Goal: Task Accomplishment & Management: Complete application form

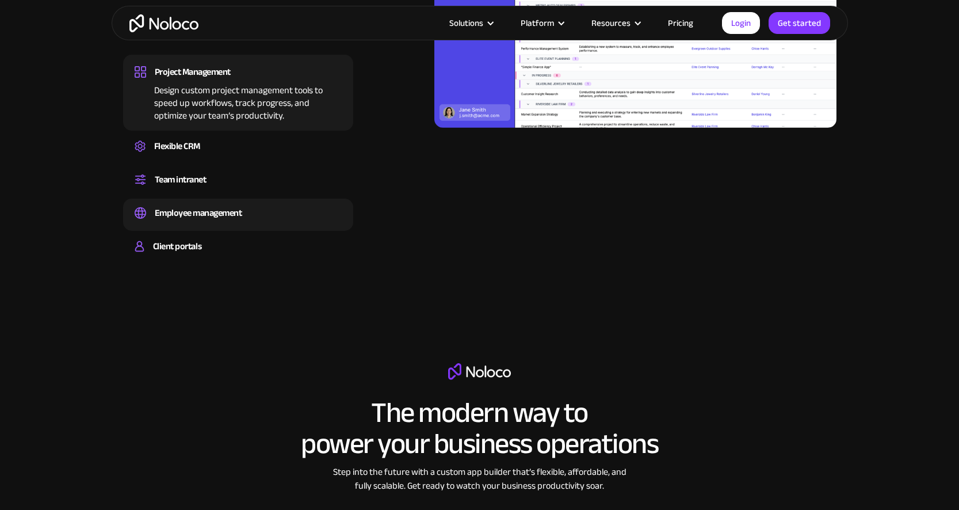
scroll to position [1263, 0]
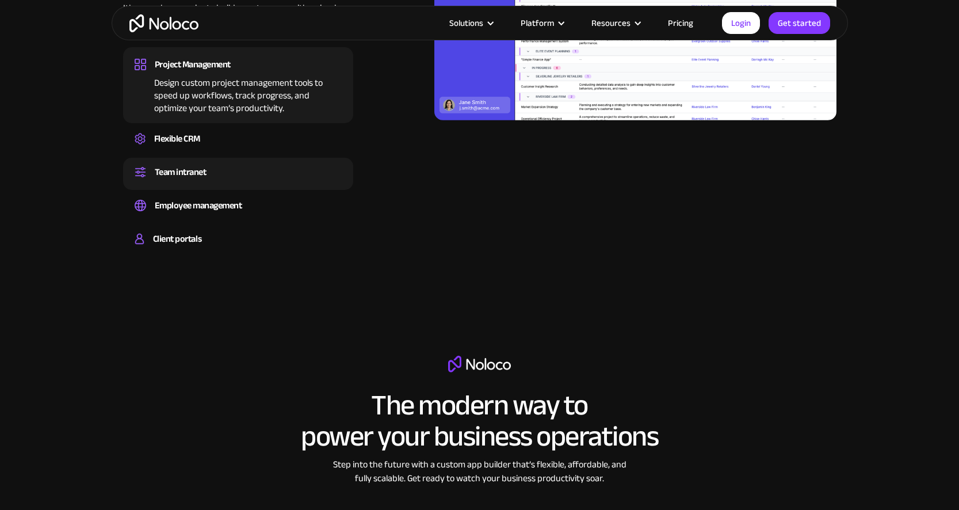
click at [268, 177] on div "Team intranet" at bounding box center [238, 171] width 207 height 17
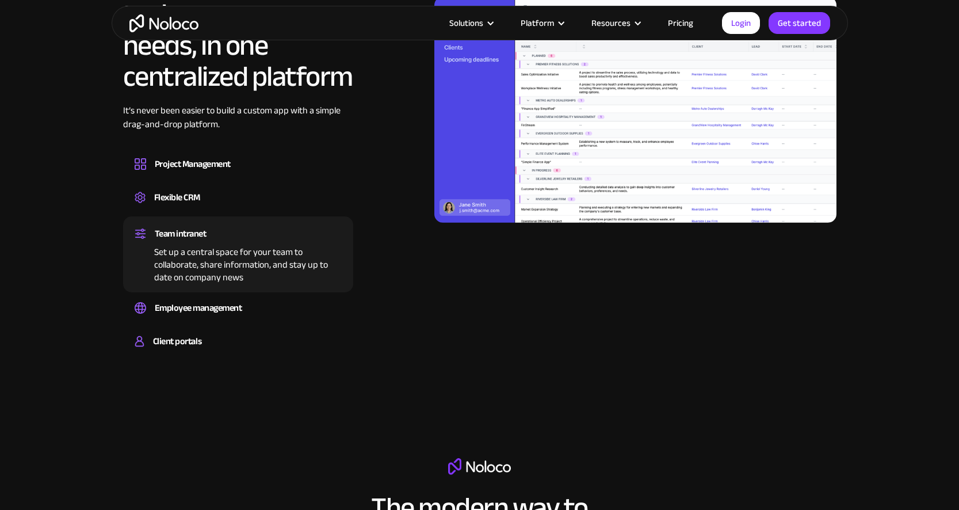
scroll to position [1068, 0]
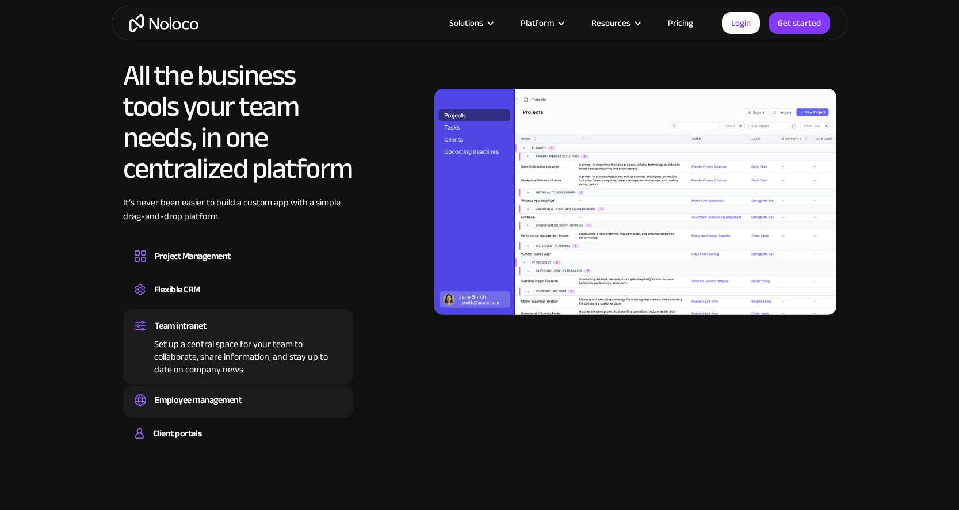
click at [226, 403] on div "Employee management" at bounding box center [198, 399] width 87 height 17
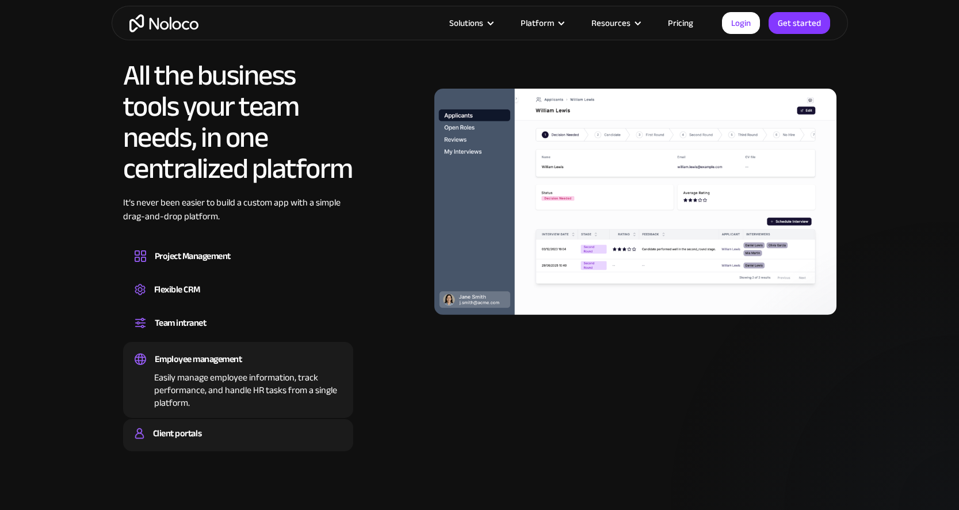
click at [211, 426] on div "Client portals" at bounding box center [238, 433] width 207 height 17
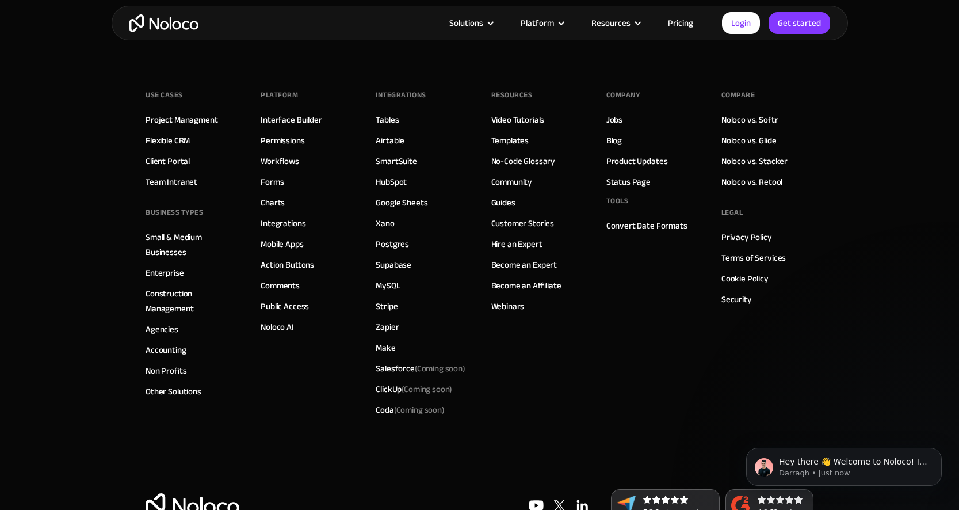
scroll to position [6534, 0]
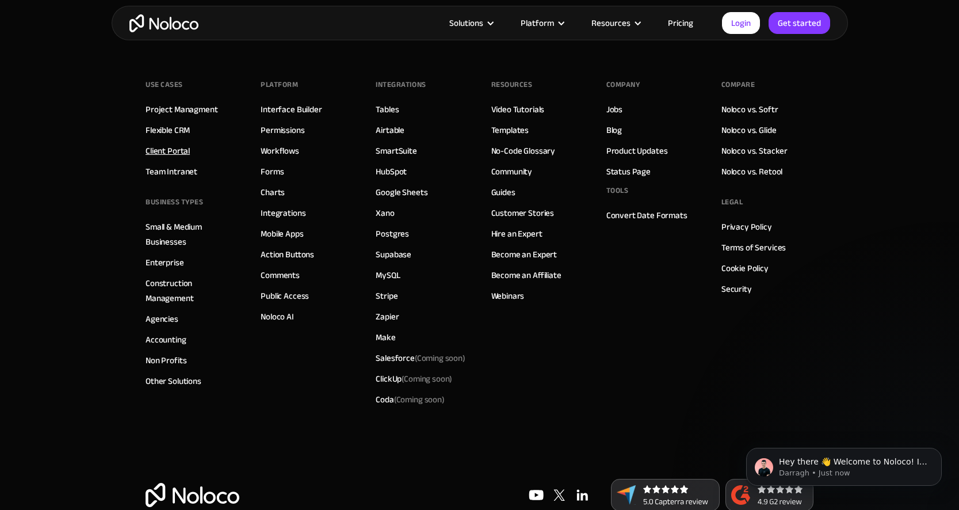
click at [181, 150] on link "Client Portal" at bounding box center [168, 150] width 44 height 15
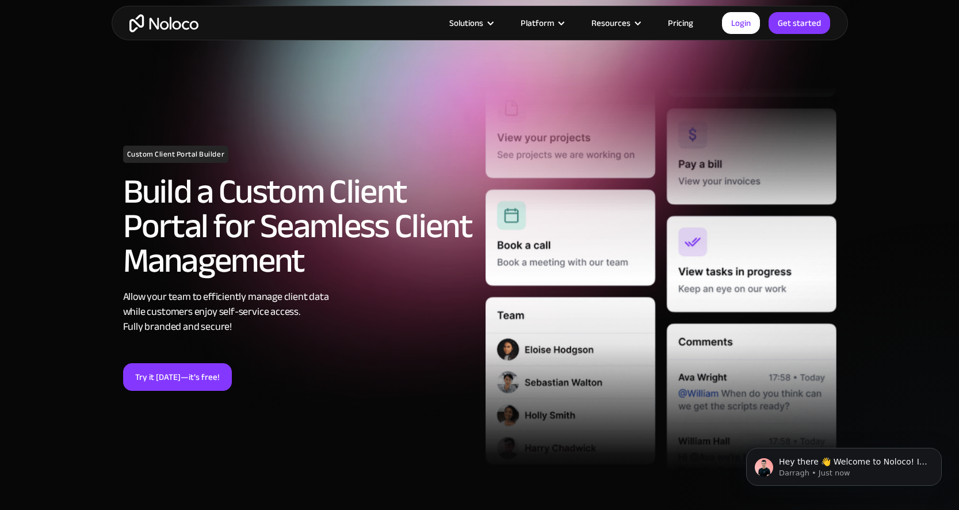
scroll to position [52, 0]
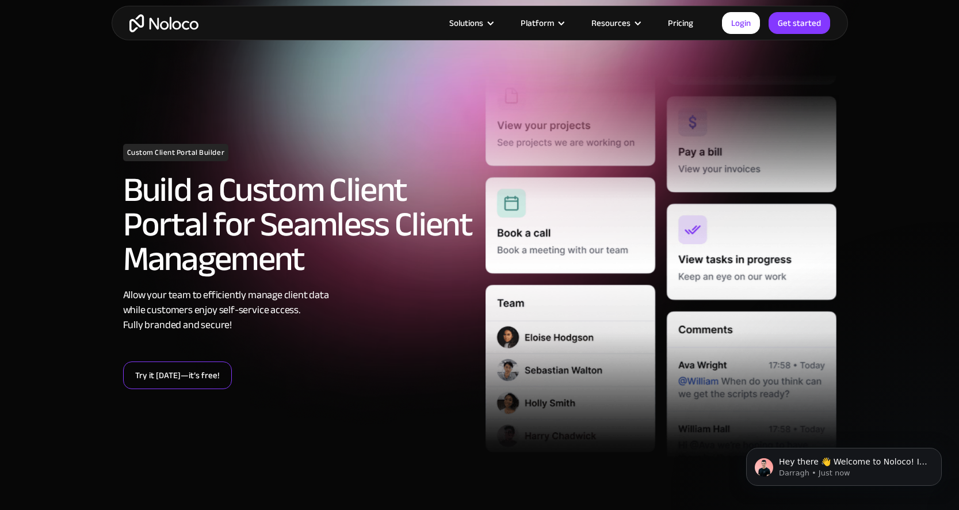
click at [204, 376] on link "Try it today—it’s free!" at bounding box center [177, 375] width 109 height 28
click at [175, 30] on img "home" at bounding box center [163, 23] width 69 height 18
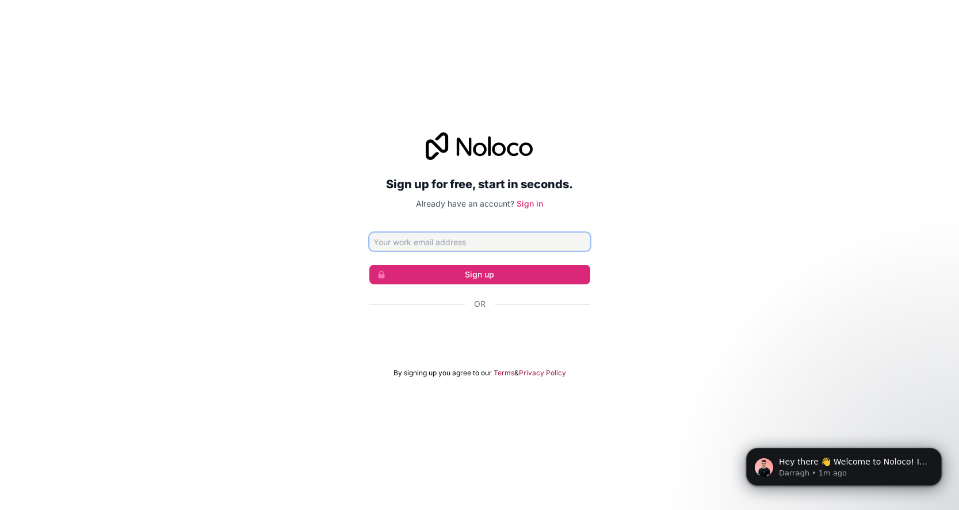
type input "emad.izzeldeen@genuinefze.com"
click at [513, 243] on input "emad.izzeldeen@genuinefze.com" at bounding box center [479, 242] width 221 height 18
click at [510, 336] on div "تسجيل الدخول باستخدام حساب Google (يفتح الرابط في علامة تبويب جديدة)" at bounding box center [479, 334] width 221 height 25
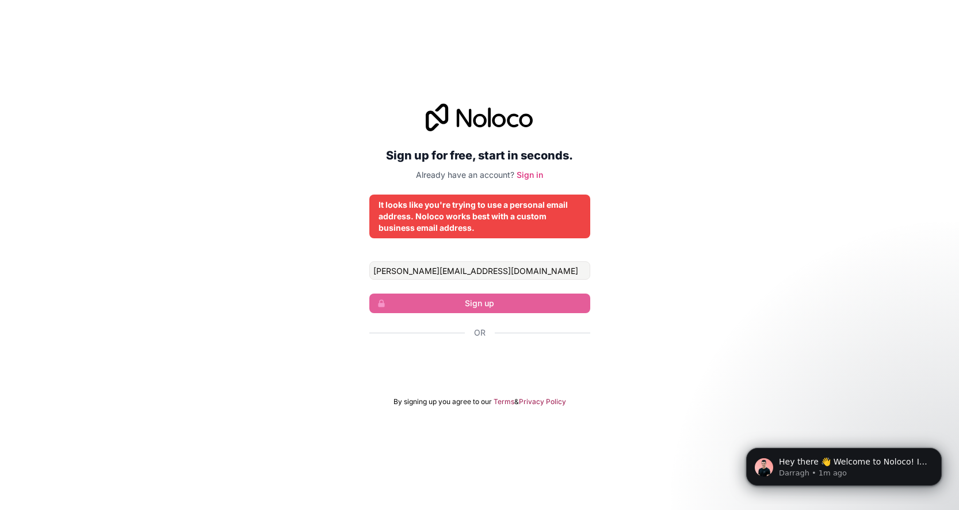
click at [487, 369] on div "تسجيل الدخول باستخدام حساب Google (يفتح الرابط في علامة تبويب جديدة)" at bounding box center [479, 363] width 221 height 25
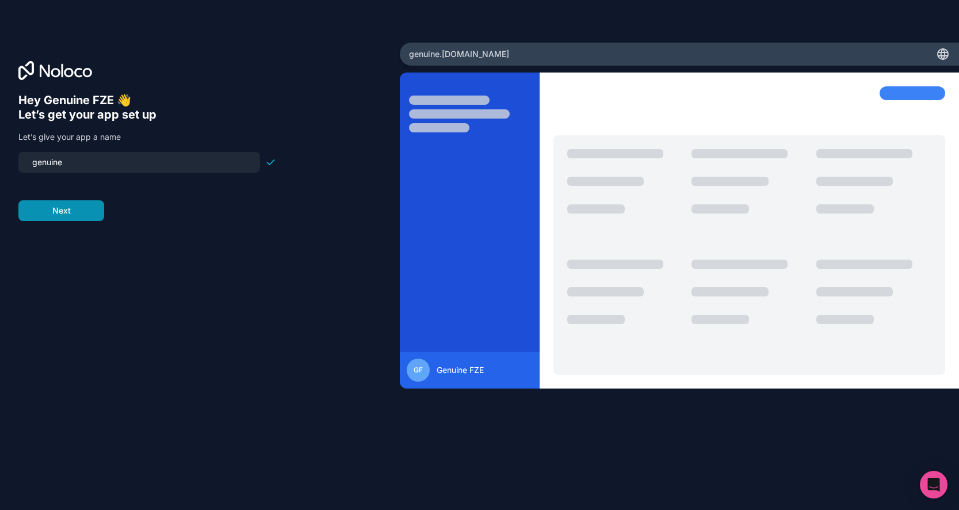
type input "genuine"
click at [92, 214] on button "Next" at bounding box center [61, 210] width 86 height 21
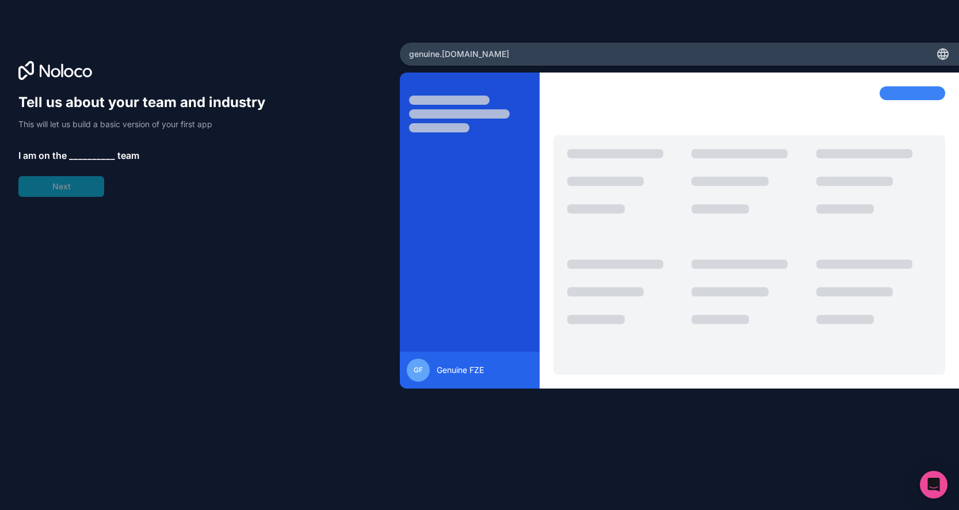
click at [90, 154] on span "__________" at bounding box center [92, 155] width 46 height 14
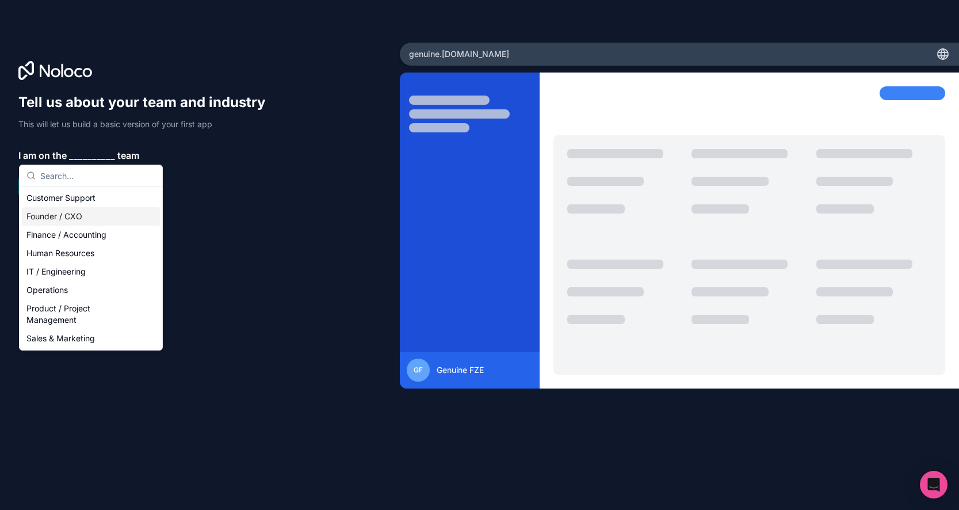
click at [89, 216] on div "Founder / CXO" at bounding box center [91, 216] width 138 height 18
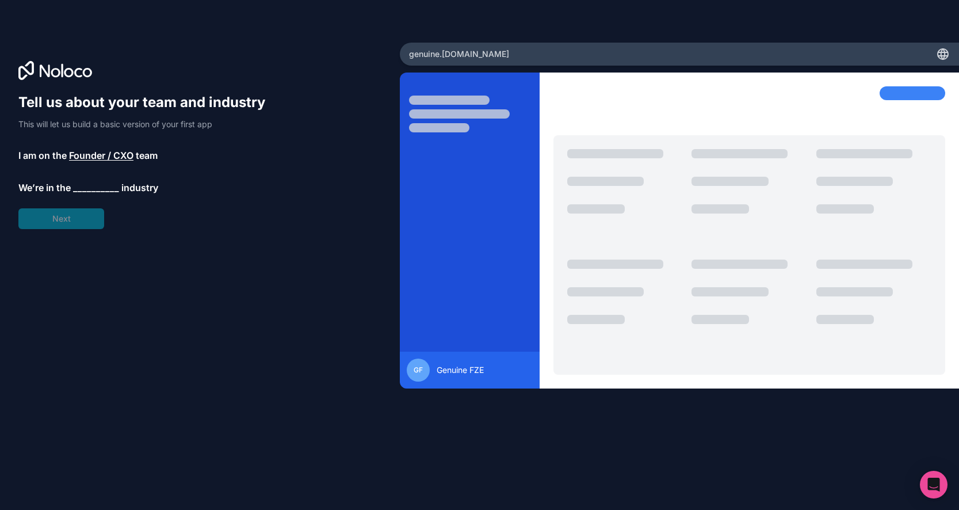
click at [89, 186] on span "__________" at bounding box center [96, 188] width 46 height 14
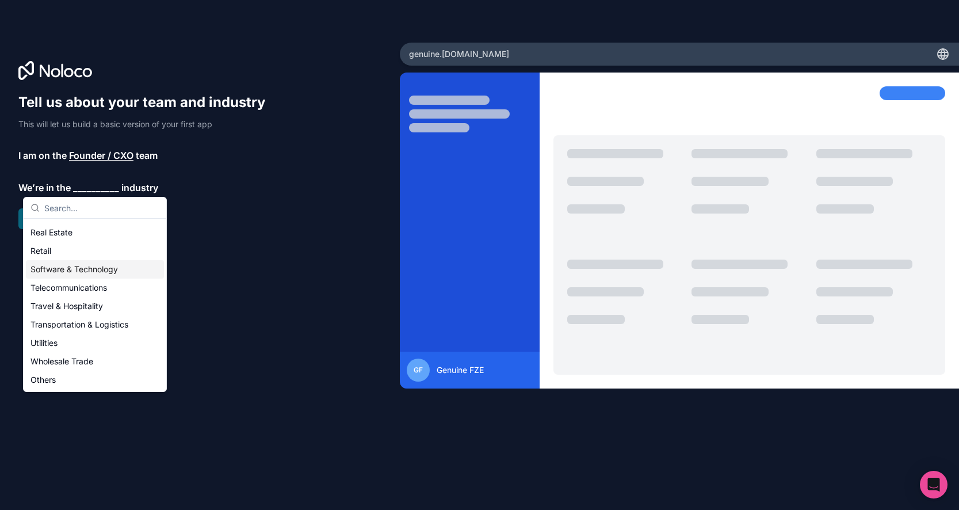
scroll to position [237, 0]
click at [108, 270] on div "Software & Technology" at bounding box center [95, 269] width 138 height 18
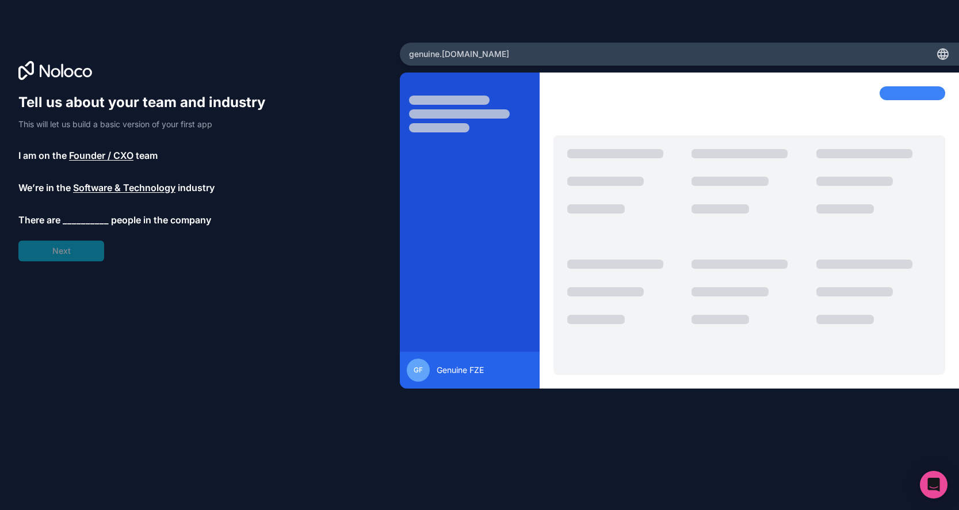
click at [85, 219] on span "__________" at bounding box center [86, 220] width 46 height 14
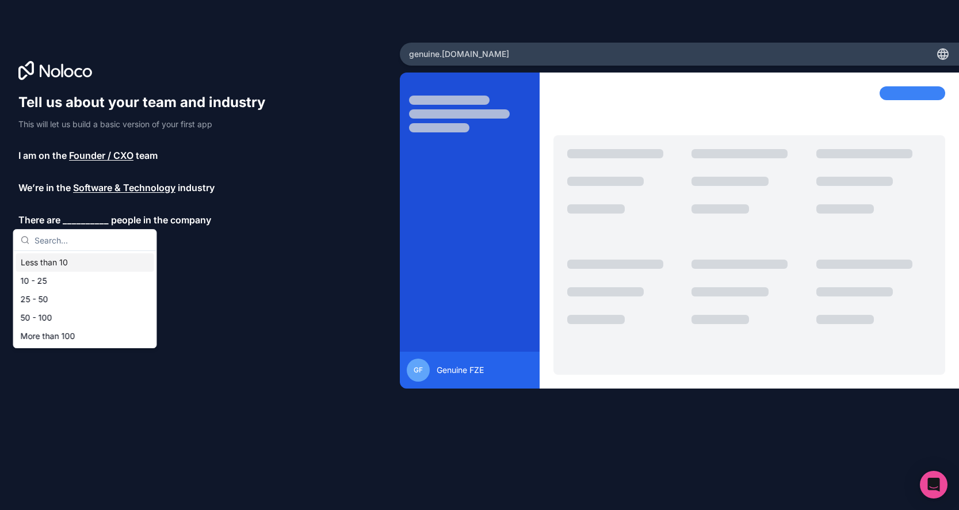
click at [74, 263] on div "Less than 10" at bounding box center [85, 262] width 138 height 18
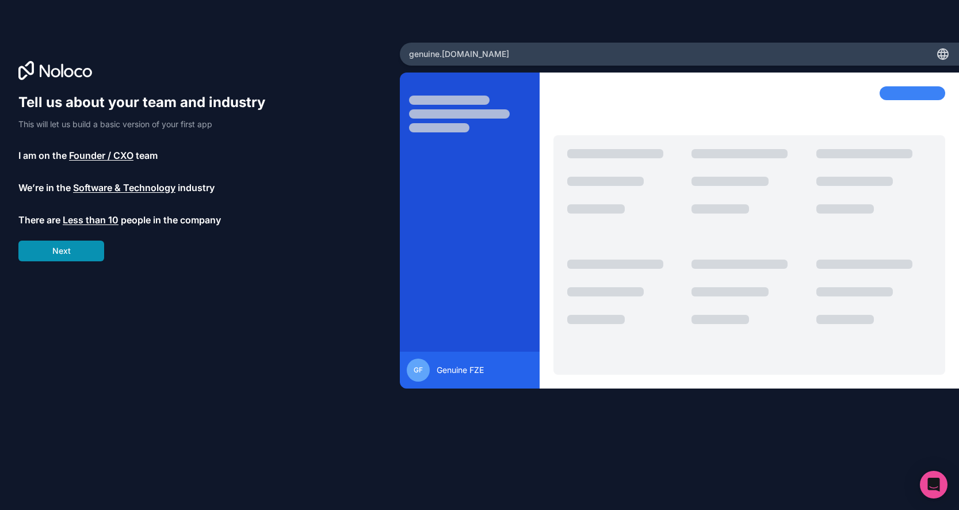
click at [79, 257] on button "Next" at bounding box center [61, 251] width 86 height 21
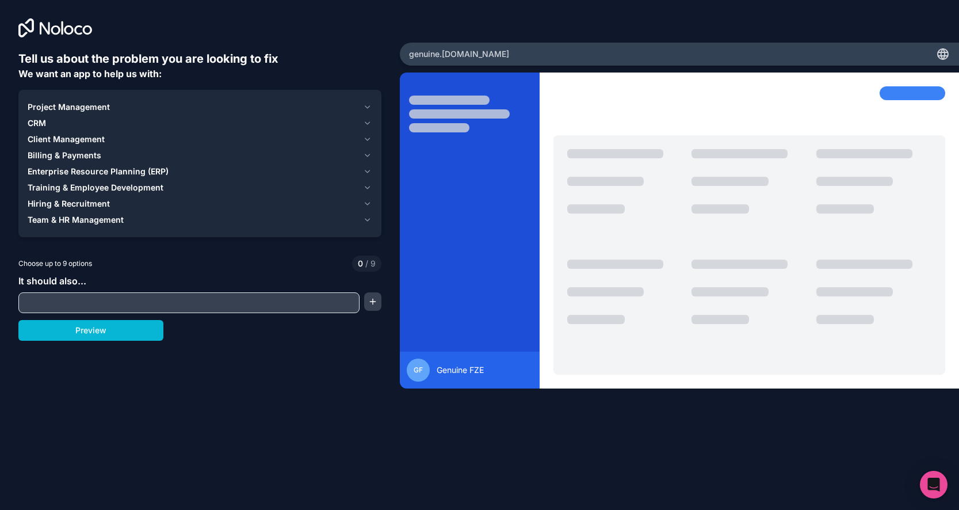
click at [135, 302] on input "text" at bounding box center [189, 303] width 336 height 16
click at [146, 256] on div "Choose up to 9 options 0 / 9" at bounding box center [199, 264] width 363 height 16
click at [368, 136] on icon "button" at bounding box center [367, 139] width 9 height 9
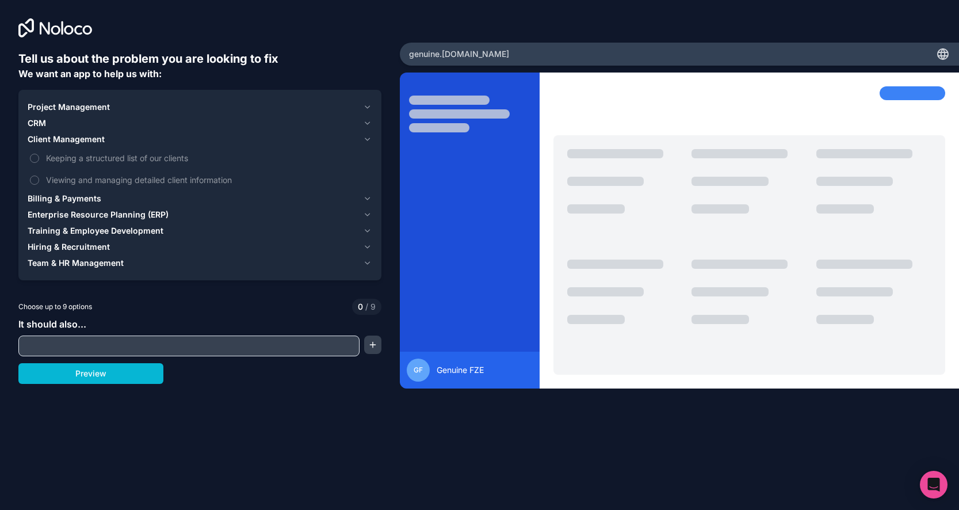
click at [370, 122] on icon "button" at bounding box center [367, 123] width 5 height 2
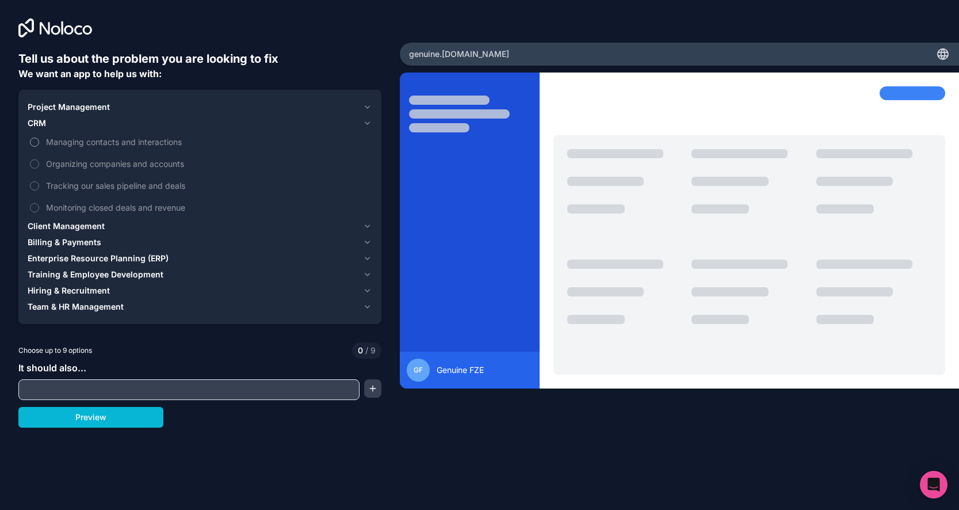
click at [111, 142] on span "Managing contacts and interactions" at bounding box center [208, 142] width 324 height 12
click at [39, 142] on button "Managing contacts and interactions" at bounding box center [34, 142] width 9 height 9
click at [110, 166] on span "Organizing companies and accounts" at bounding box center [208, 164] width 324 height 12
click at [39, 166] on button "Organizing companies and accounts" at bounding box center [34, 163] width 9 height 9
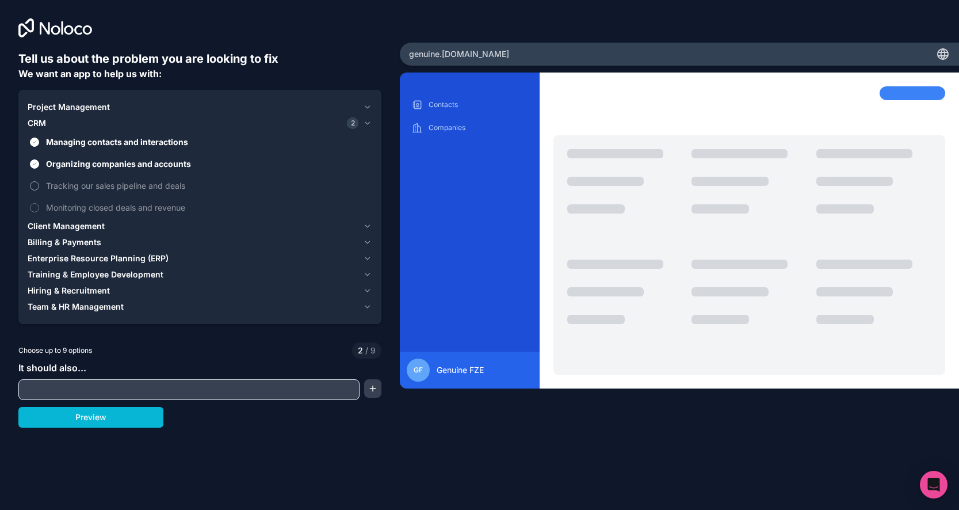
click at [110, 182] on span "Tracking our sales pipeline and deals" at bounding box center [208, 186] width 324 height 12
click at [39, 182] on button "Tracking our sales pipeline and deals" at bounding box center [34, 185] width 9 height 9
click at [114, 207] on span "Monitoring closed deals and revenue" at bounding box center [208, 207] width 324 height 12
click at [39, 207] on button "Monitoring closed deals and revenue" at bounding box center [34, 207] width 9 height 9
click at [368, 105] on icon "button" at bounding box center [367, 106] width 9 height 9
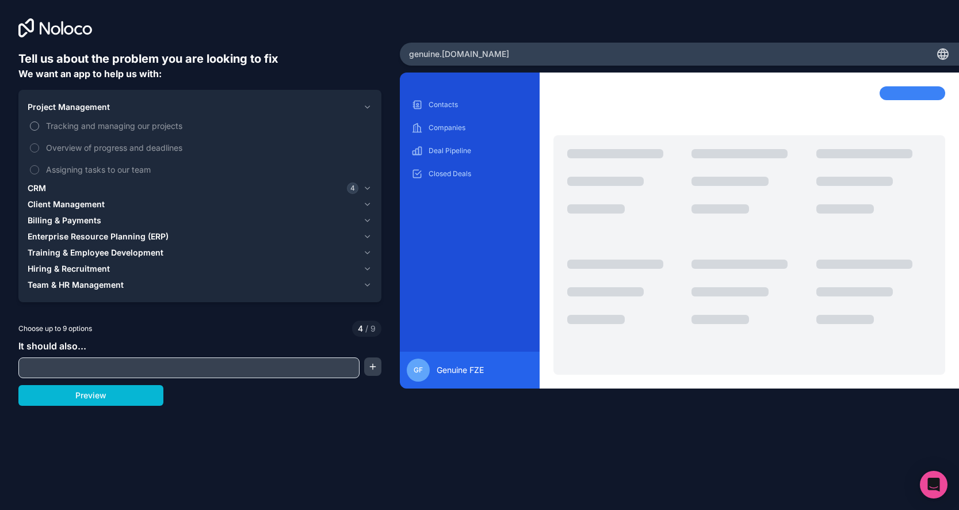
click at [172, 125] on span "Tracking and managing our projects" at bounding box center [208, 126] width 324 height 12
click at [39, 125] on button "Tracking and managing our projects" at bounding box center [34, 125] width 9 height 9
click at [174, 149] on span "Overview of progress and deadlines" at bounding box center [208, 148] width 324 height 12
click at [39, 149] on button "Overview of progress and deadlines" at bounding box center [34, 147] width 9 height 9
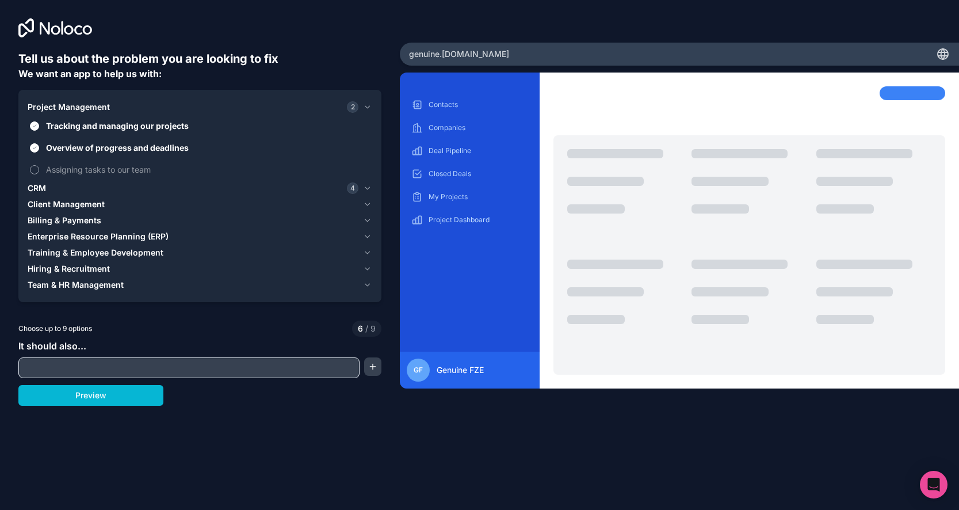
click at [140, 170] on span "Assigning tasks to our team" at bounding box center [208, 169] width 324 height 12
click at [39, 170] on button "Assigning tasks to our team" at bounding box center [34, 169] width 9 height 9
click at [372, 202] on icon "button" at bounding box center [367, 204] width 9 height 9
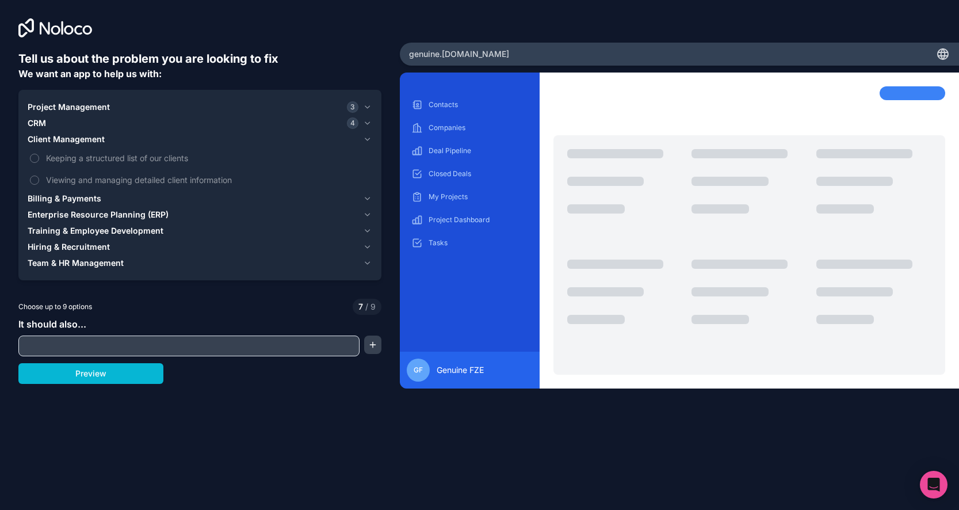
click at [369, 124] on icon "button" at bounding box center [367, 123] width 9 height 9
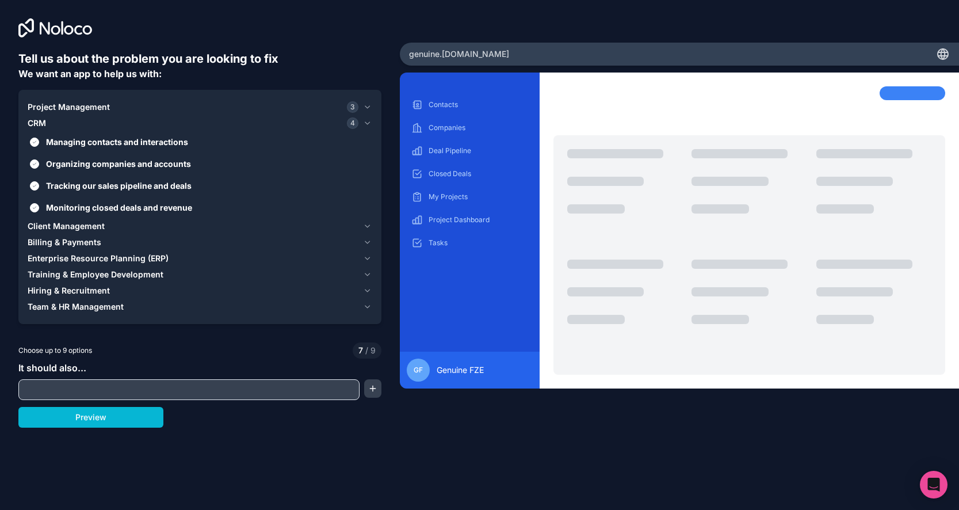
click at [366, 223] on icon "button" at bounding box center [367, 226] width 9 height 9
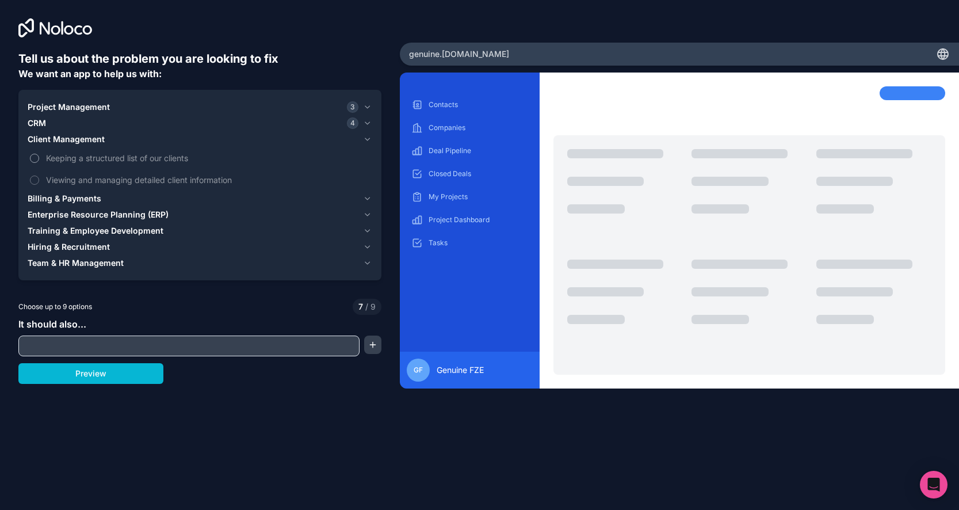
click at [175, 161] on span "Keeping a structured list of our clients" at bounding box center [208, 158] width 324 height 12
click at [39, 161] on button "Keeping a structured list of our clients" at bounding box center [34, 158] width 9 height 9
click at [195, 182] on span "Viewing and managing detailed client information" at bounding box center [208, 180] width 324 height 12
click at [39, 182] on button "Viewing and managing detailed client information" at bounding box center [34, 180] width 9 height 9
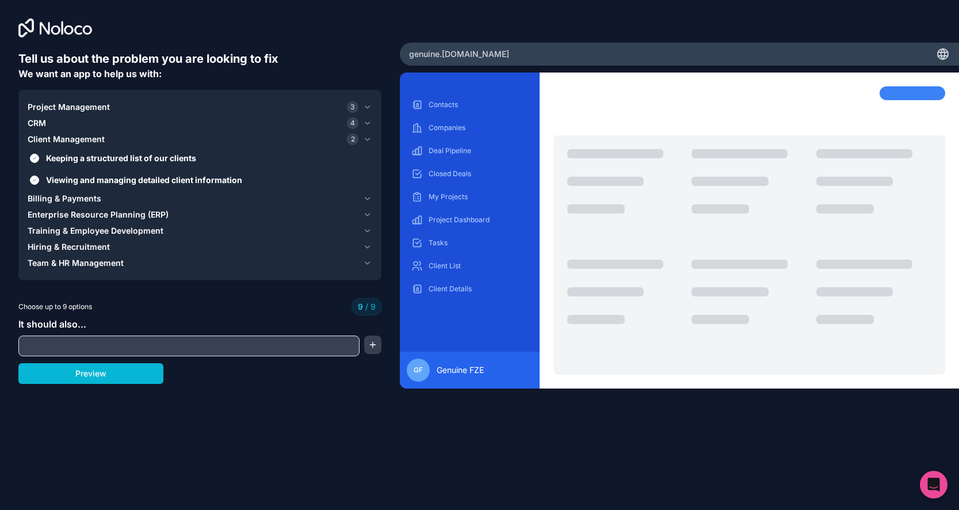
click at [368, 199] on icon "button" at bounding box center [367, 198] width 9 height 9
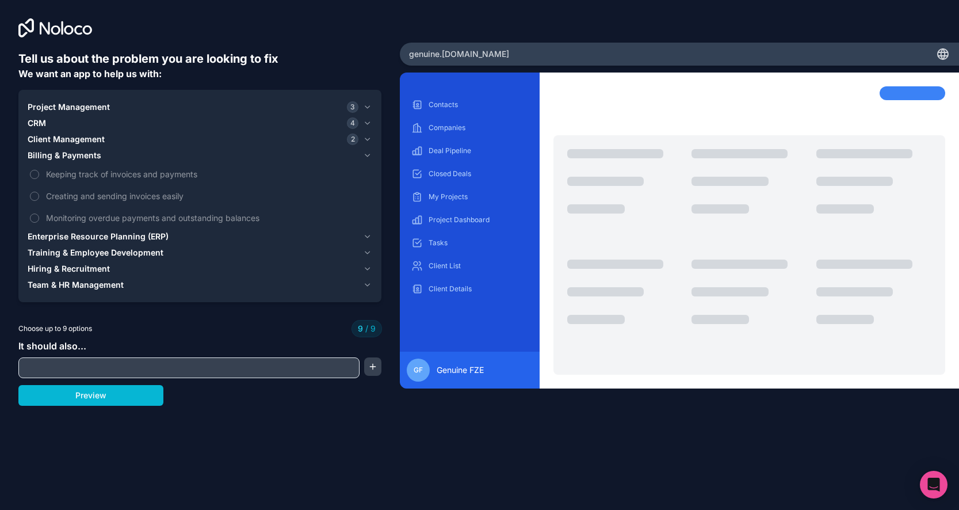
click at [368, 235] on icon "button" at bounding box center [367, 236] width 9 height 9
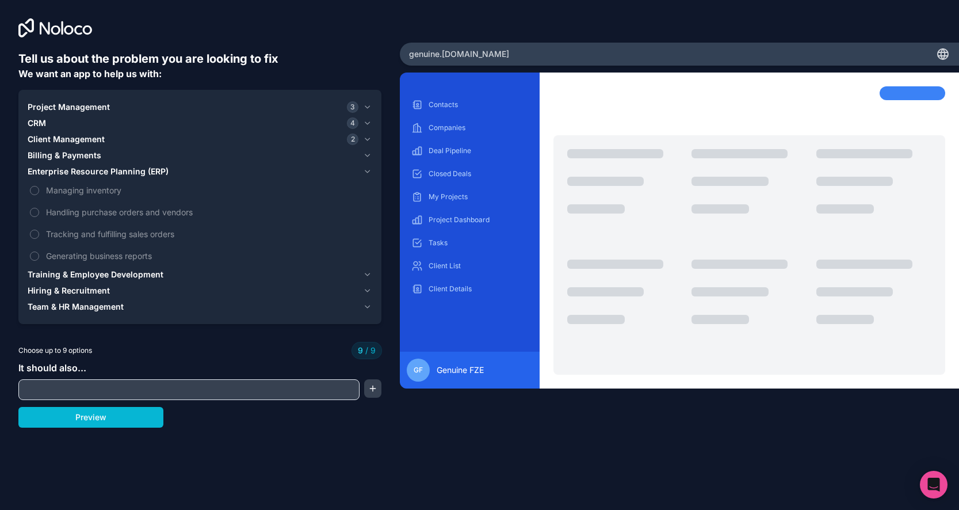
click at [147, 272] on span "Training & Employee Development" at bounding box center [96, 275] width 136 height 12
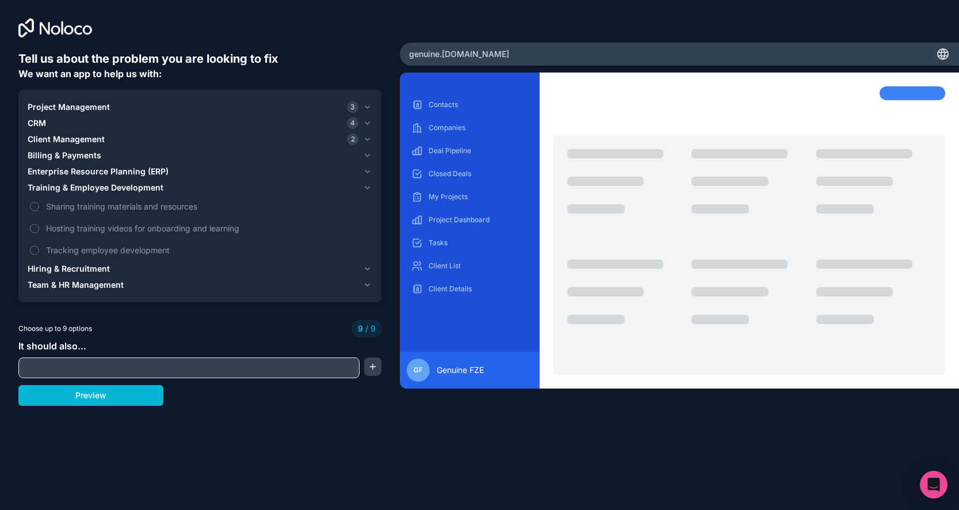
click at [98, 266] on span "Hiring & Recruitment" at bounding box center [69, 269] width 82 height 12
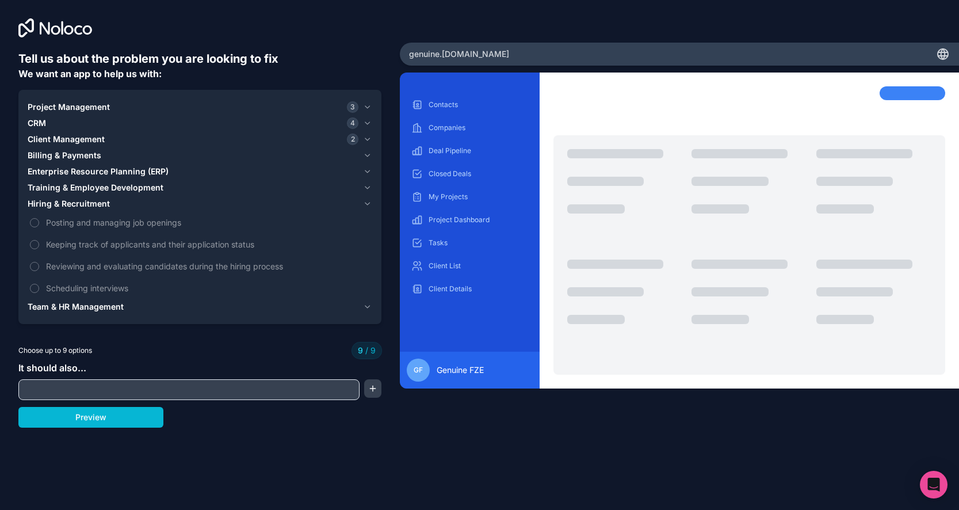
click at [117, 306] on span "Team & HR Management" at bounding box center [76, 307] width 96 height 12
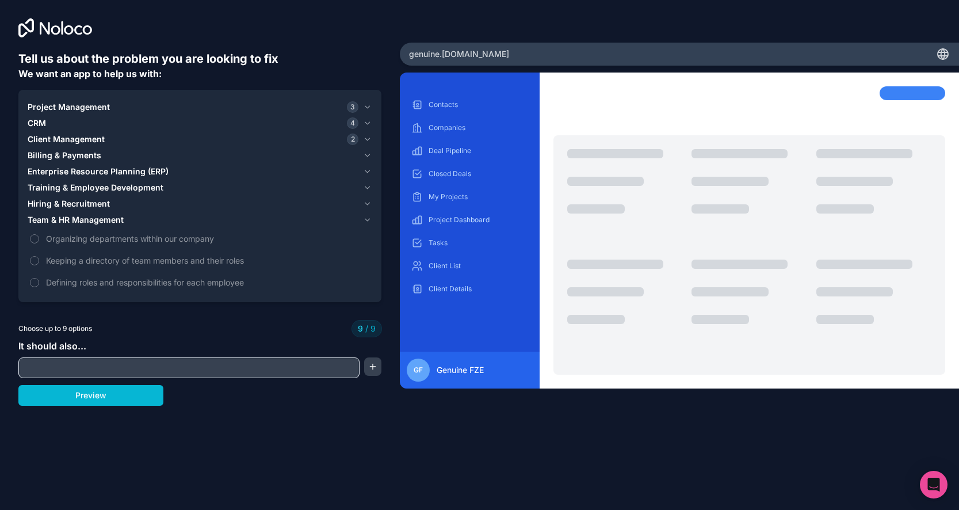
click at [287, 333] on div "Choose up to 9 options 9 / 9" at bounding box center [199, 329] width 363 height 16
click at [368, 140] on icon "button" at bounding box center [367, 139] width 5 height 2
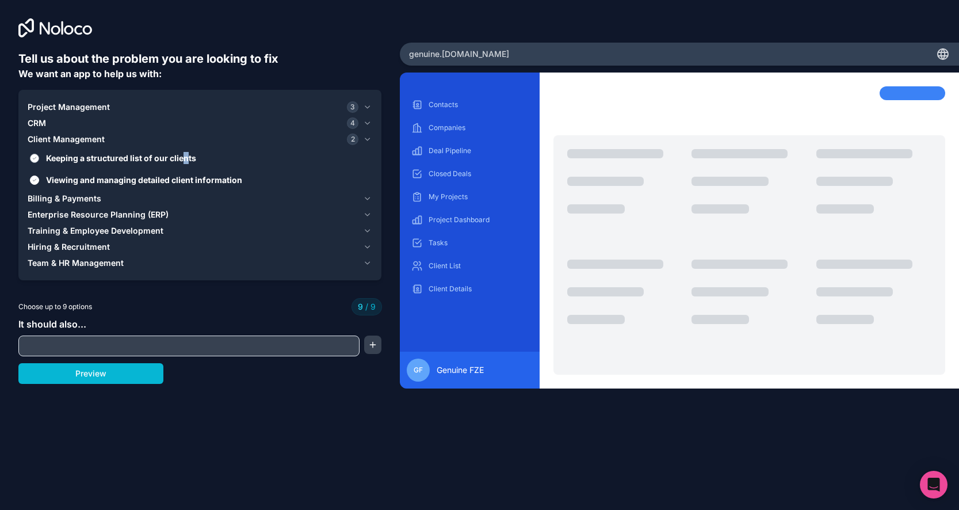
click at [185, 154] on span "Keeping a structured list of our clients" at bounding box center [208, 158] width 324 height 12
click at [39, 154] on button "Keeping a structured list of our clients" at bounding box center [34, 158] width 9 height 9
click at [187, 176] on span "Viewing and managing detailed client information" at bounding box center [208, 180] width 324 height 12
click at [39, 176] on button "Viewing and managing detailed client information" at bounding box center [34, 180] width 9 height 9
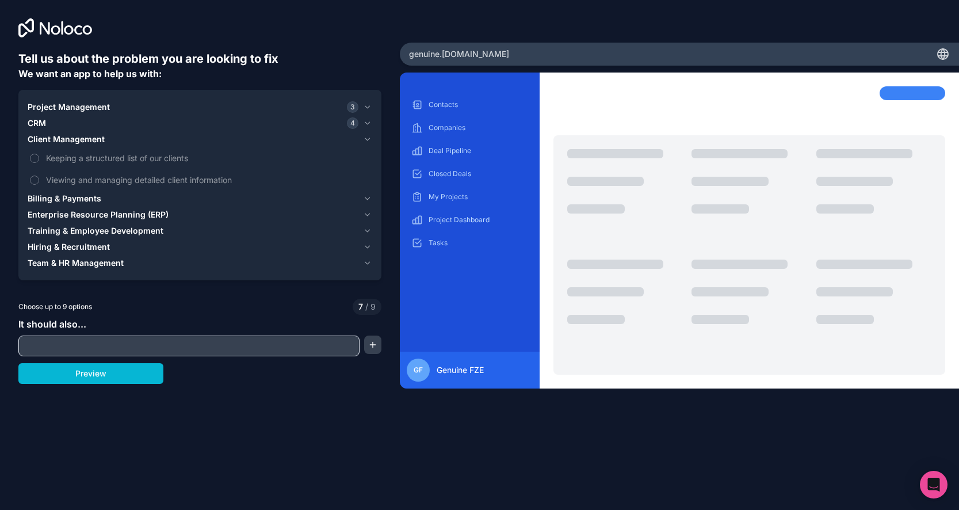
click at [363, 120] on button "CRM 4" at bounding box center [200, 123] width 345 height 16
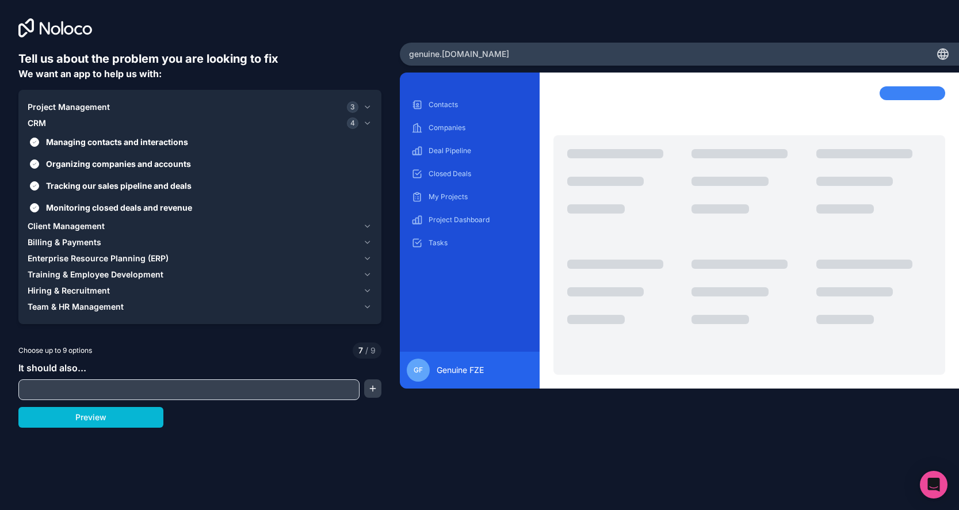
click at [367, 106] on icon "button" at bounding box center [367, 106] width 9 height 9
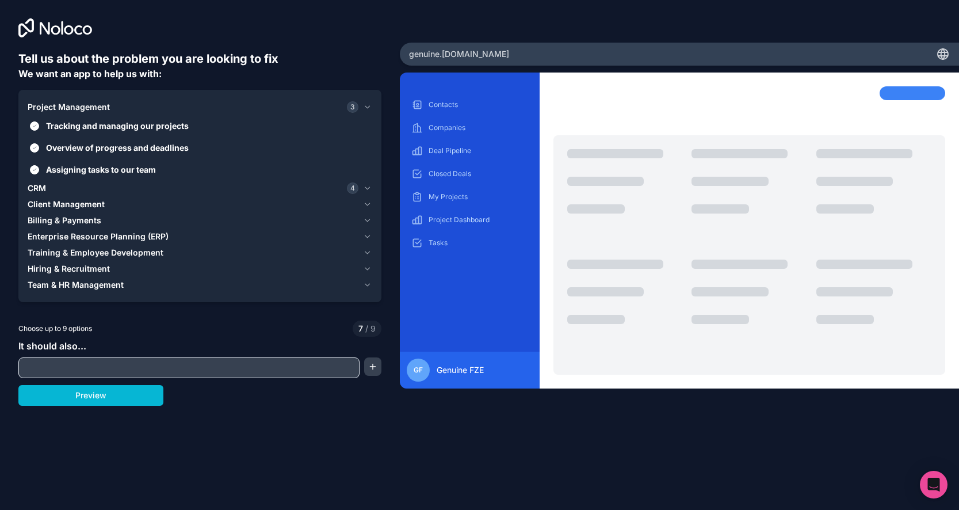
click at [213, 379] on div "Tell us about the problem you are looking to fix We want an app to help us with…" at bounding box center [199, 229] width 363 height 356
click at [227, 372] on input "text" at bounding box center [189, 368] width 336 height 16
type input "p"
click at [369, 185] on icon "button" at bounding box center [367, 188] width 9 height 9
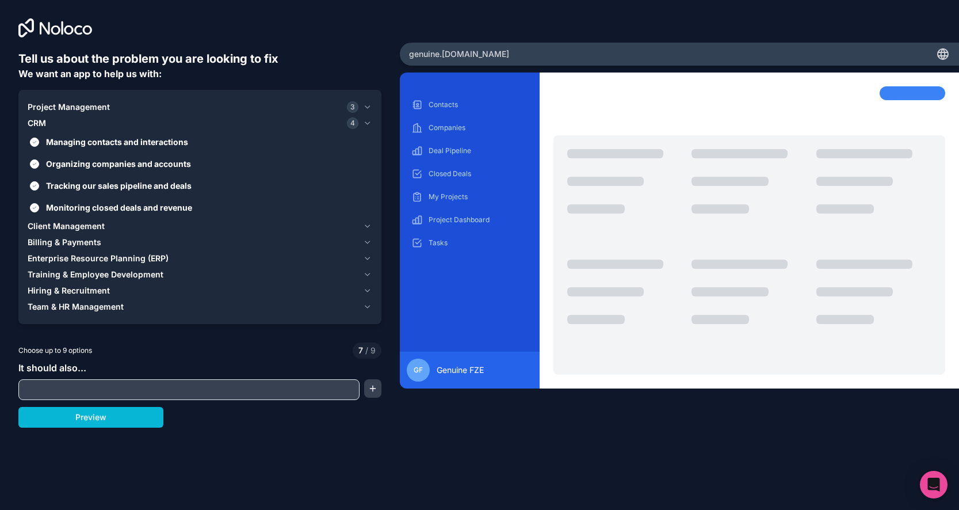
click at [297, 220] on div "Client Management" at bounding box center [193, 226] width 331 height 12
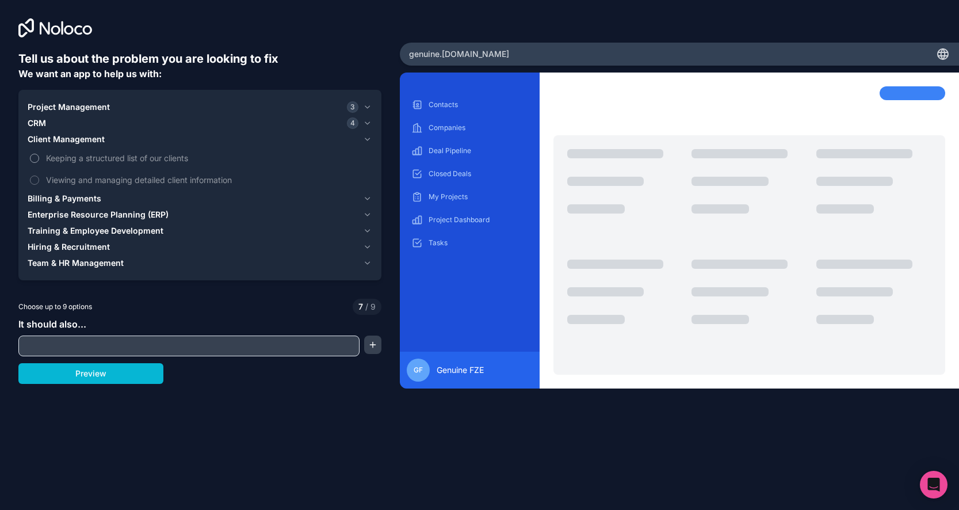
click at [276, 159] on span "Keeping a structured list of our clients" at bounding box center [208, 158] width 324 height 12
click at [39, 159] on button "Keeping a structured list of our clients" at bounding box center [34, 158] width 9 height 9
click at [239, 180] on span "Viewing and managing detailed client information" at bounding box center [208, 180] width 324 height 12
click at [39, 180] on button "Viewing and managing detailed client information" at bounding box center [34, 180] width 9 height 9
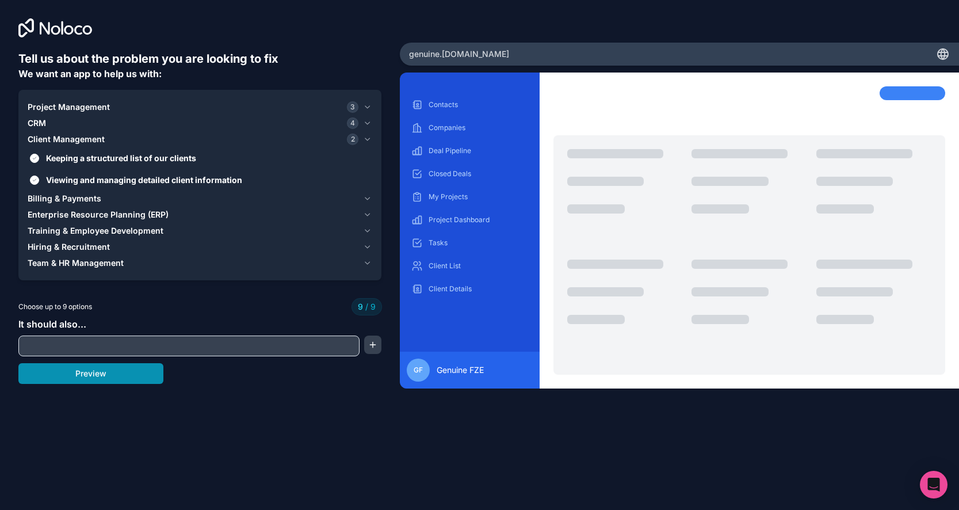
click at [155, 373] on button "Preview" at bounding box center [90, 373] width 145 height 21
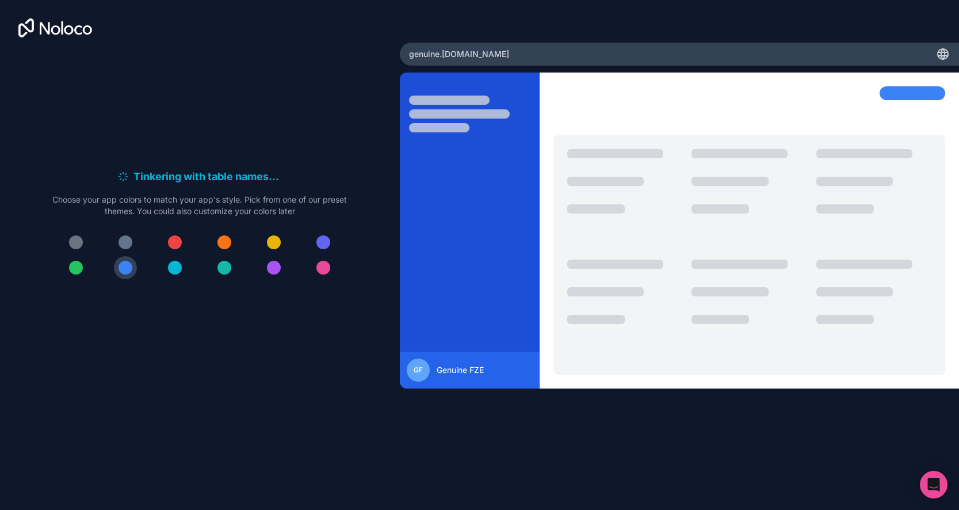
click at [125, 243] on div at bounding box center [126, 242] width 14 height 14
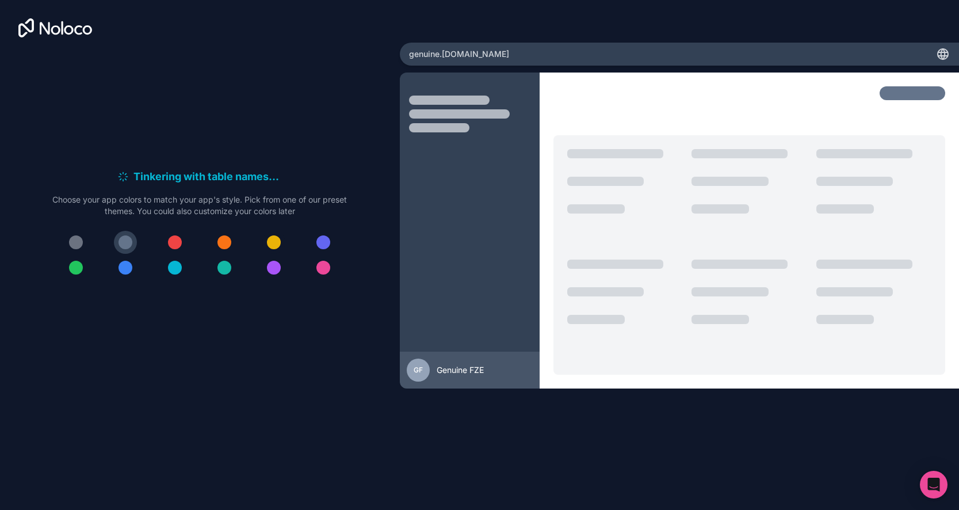
click at [270, 239] on div at bounding box center [274, 242] width 14 height 14
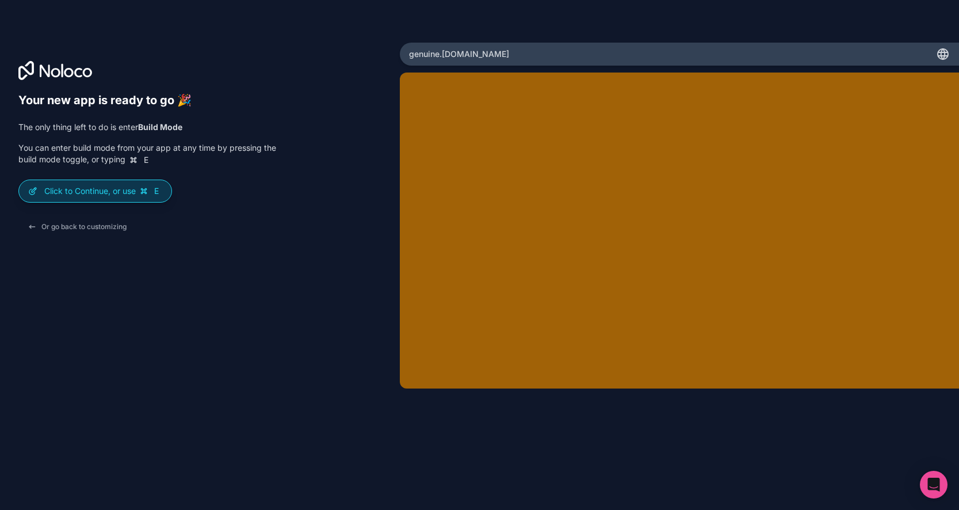
click at [136, 195] on p "Click to Continue, or use E" at bounding box center [103, 191] width 118 height 12
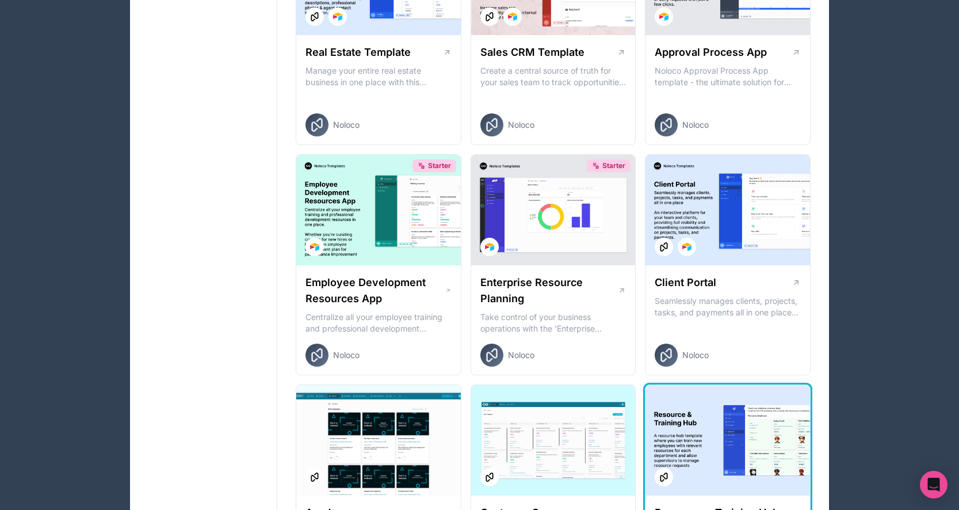
scroll to position [800, 0]
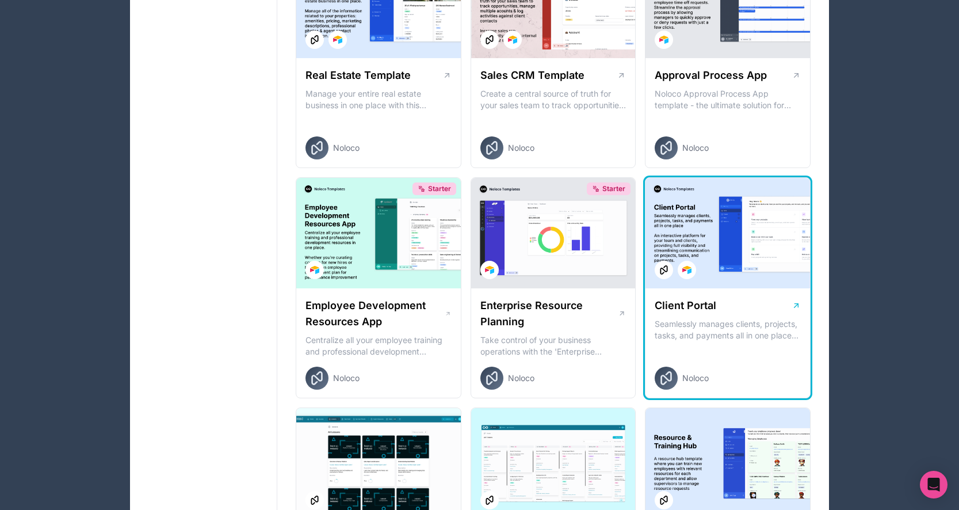
click at [738, 317] on div "Client Portal Seamlessly manages clients, projects, tasks, and payments all in …" at bounding box center [728, 343] width 165 height 110
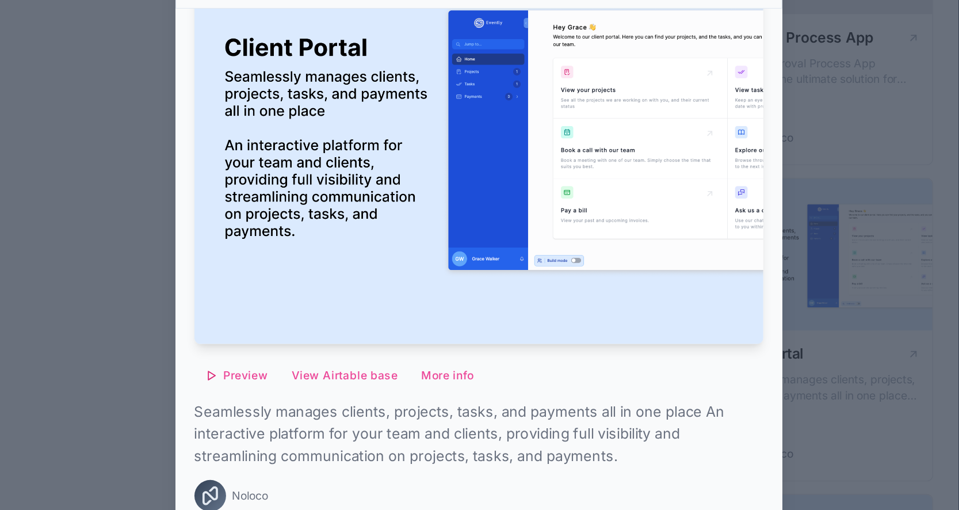
scroll to position [777, 0]
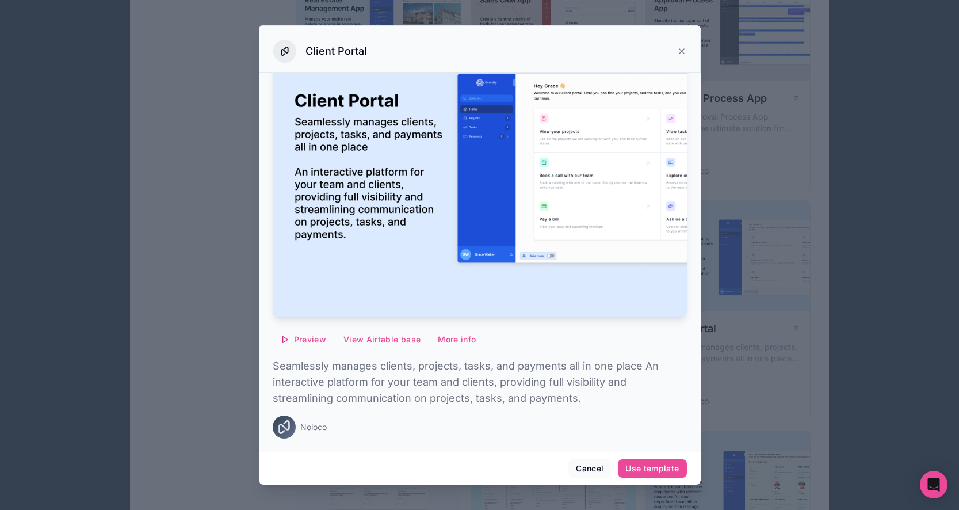
click at [682, 49] on icon at bounding box center [681, 51] width 9 height 9
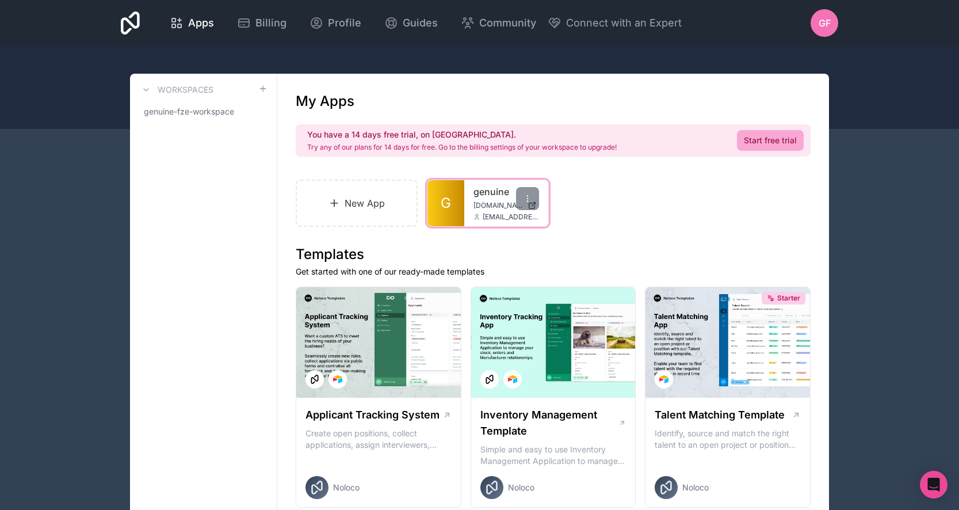
click at [481, 209] on span "genuine.noloco.co" at bounding box center [498, 205] width 49 height 9
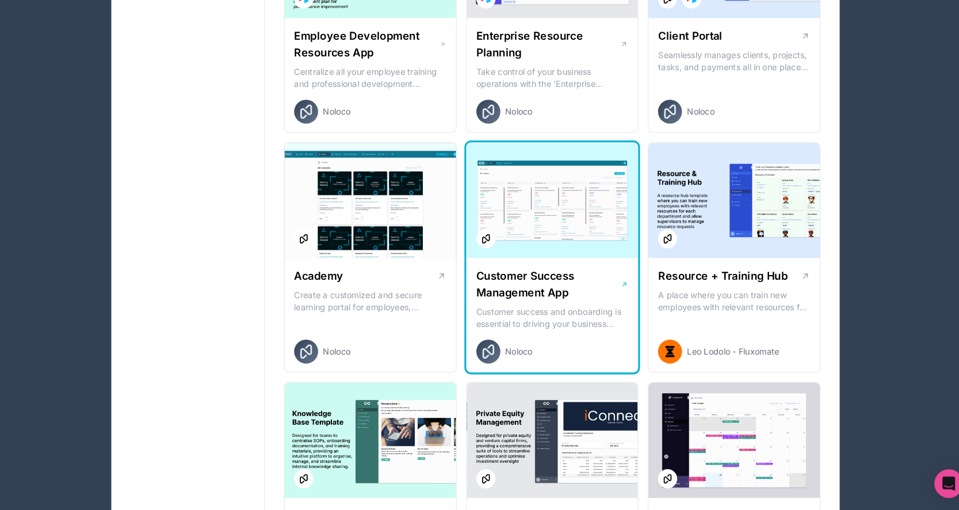
scroll to position [1051, 0]
click at [543, 314] on p "Customer success and onboarding is essential to driving your business forward a…" at bounding box center [554, 325] width 146 height 23
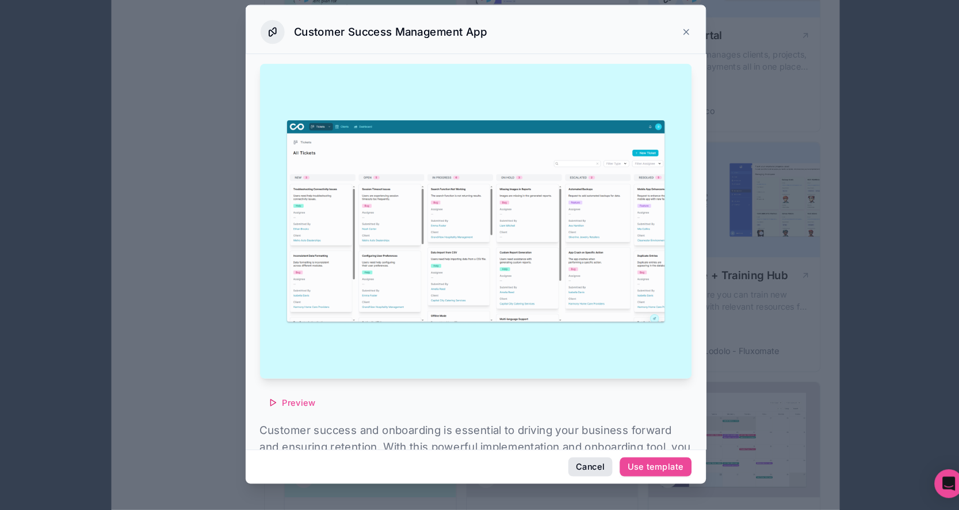
click at [570, 459] on button "Cancel" at bounding box center [590, 468] width 43 height 18
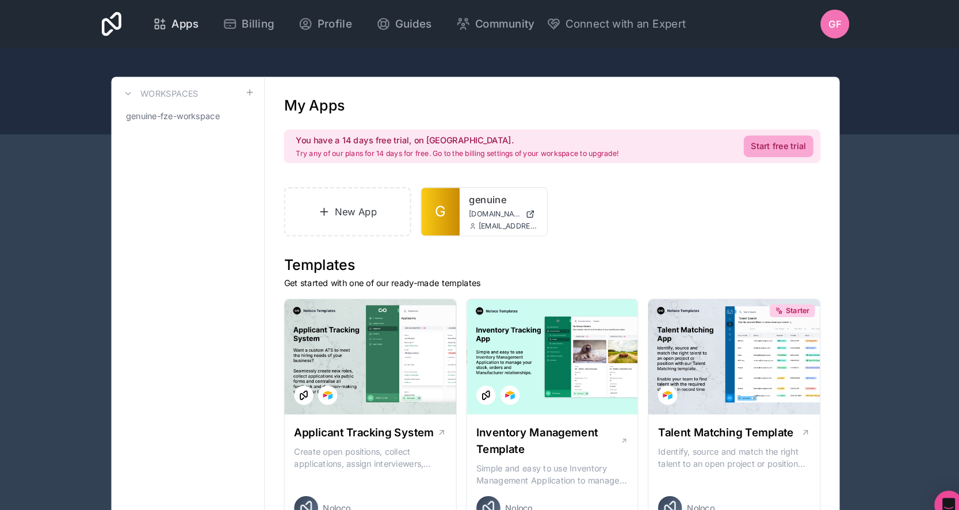
click at [214, 18] on span "Apps" at bounding box center [201, 23] width 26 height 16
click at [214, 26] on div "Apps" at bounding box center [192, 23] width 44 height 16
click at [142, 86] on icon at bounding box center [146, 89] width 9 height 9
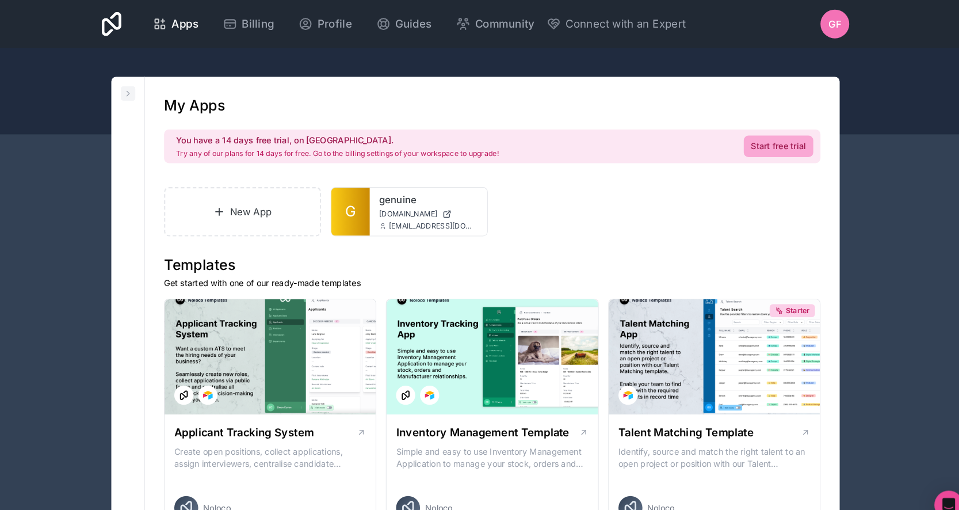
click at [145, 89] on icon at bounding box center [146, 89] width 2 height 5
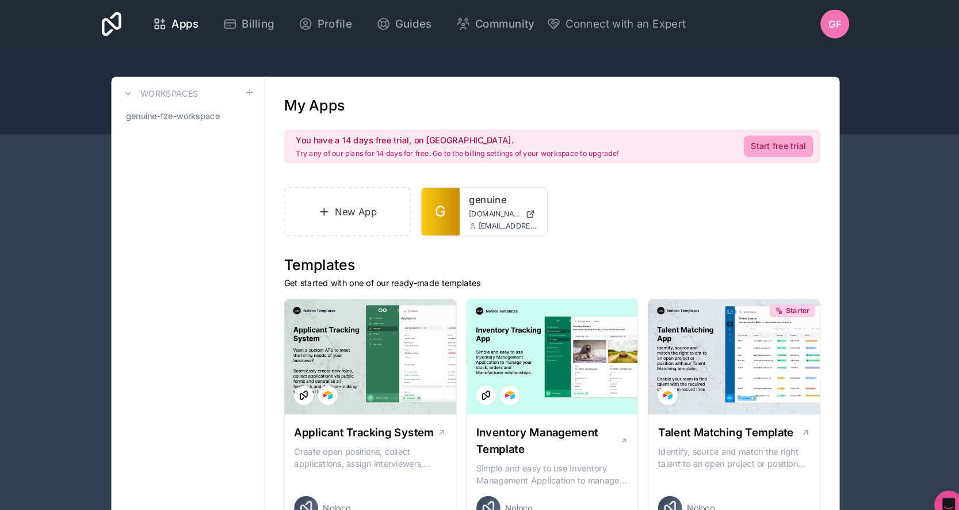
click at [496, 59] on div at bounding box center [479, 87] width 959 height 83
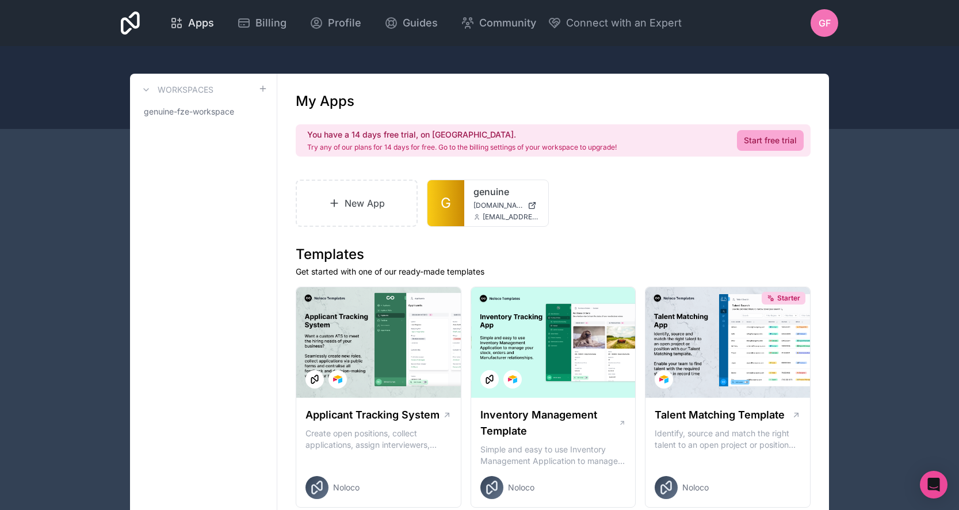
click at [214, 23] on span "Apps" at bounding box center [201, 23] width 26 height 16
click at [536, 25] on span "Community" at bounding box center [507, 23] width 57 height 16
click at [219, 113] on span "genuine-fze-workspace" at bounding box center [189, 112] width 90 height 12
click at [234, 115] on span "genuine-fze-workspace" at bounding box center [189, 112] width 90 height 12
click at [261, 111] on icon at bounding box center [258, 111] width 9 height 9
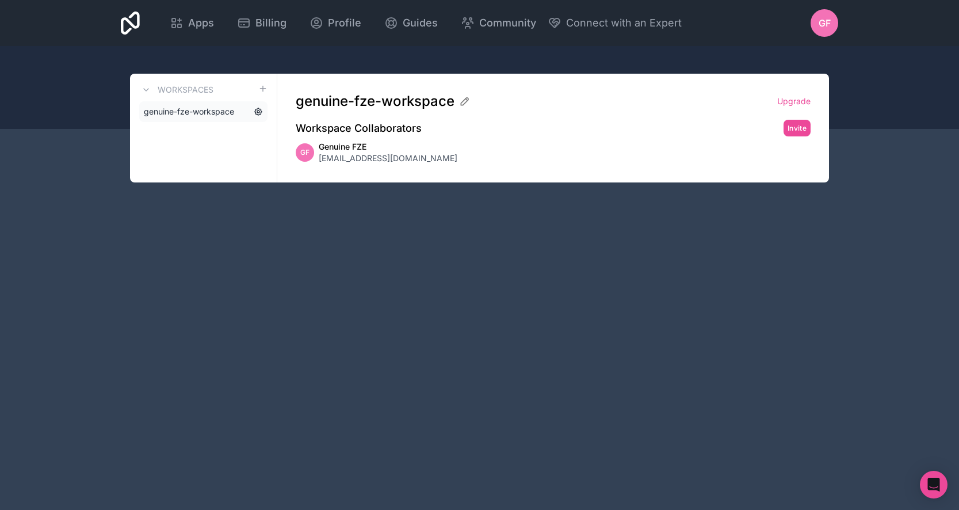
click at [257, 111] on icon at bounding box center [258, 111] width 2 height 2
click at [226, 112] on span "genuine-fze-workspace" at bounding box center [189, 112] width 90 height 12
click at [359, 160] on span "info@genuinefze.com" at bounding box center [388, 159] width 139 height 12
click at [549, 231] on div "Apps Billing Profile Guides Community Connect with an Expert GF Billing Profile…" at bounding box center [479, 255] width 959 height 510
click at [223, 25] on link "Apps" at bounding box center [192, 22] width 63 height 25
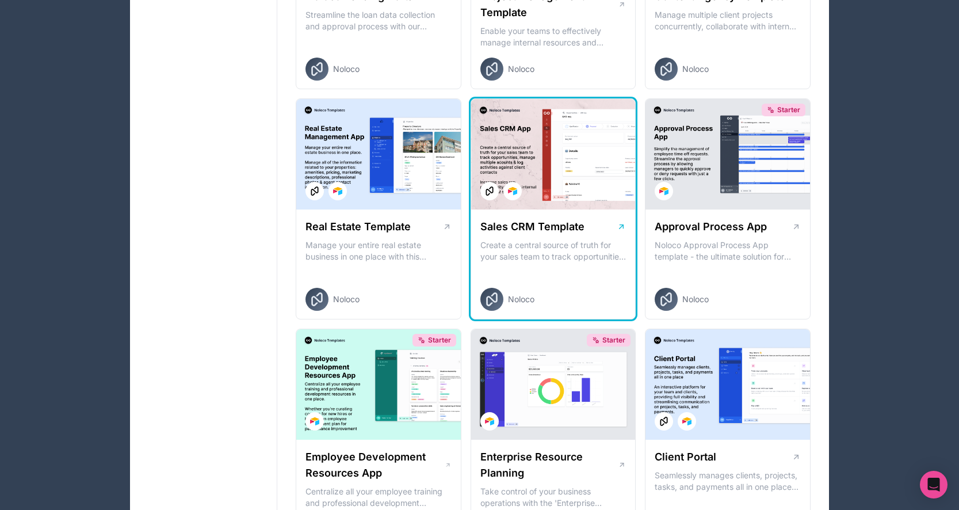
scroll to position [649, 0]
click at [562, 204] on div at bounding box center [553, 153] width 165 height 110
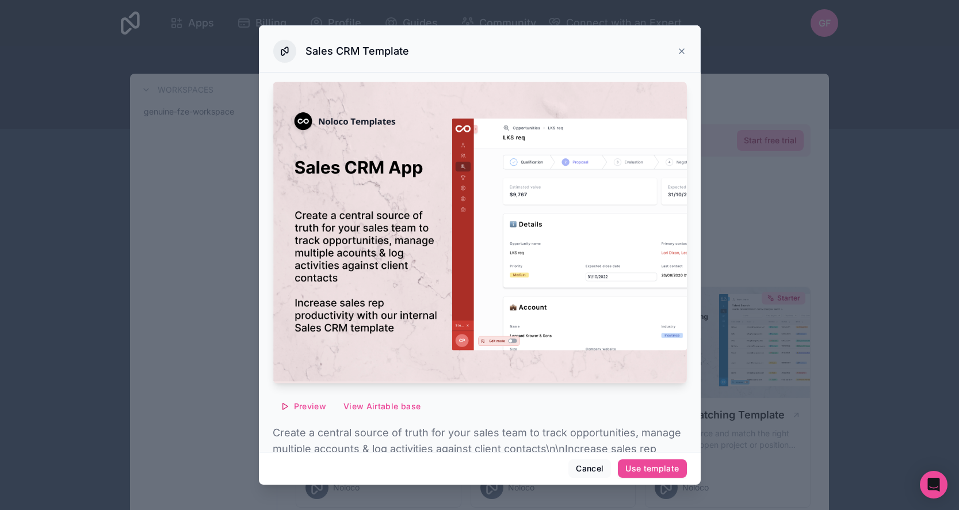
click at [471, 189] on img at bounding box center [480, 233] width 414 height 302
click at [681, 48] on icon at bounding box center [681, 51] width 9 height 9
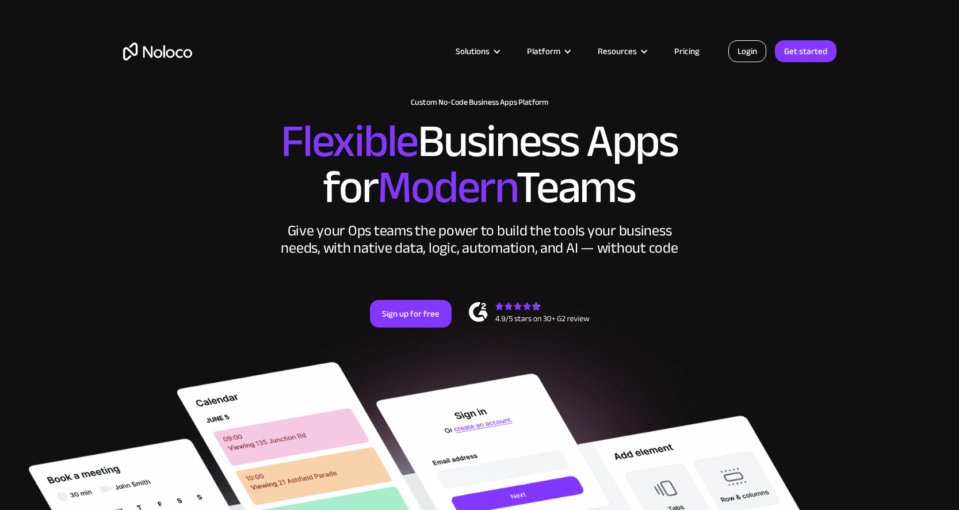
click at [752, 53] on link "Login" at bounding box center [748, 51] width 38 height 22
